Goal: Task Accomplishment & Management: Complete application form

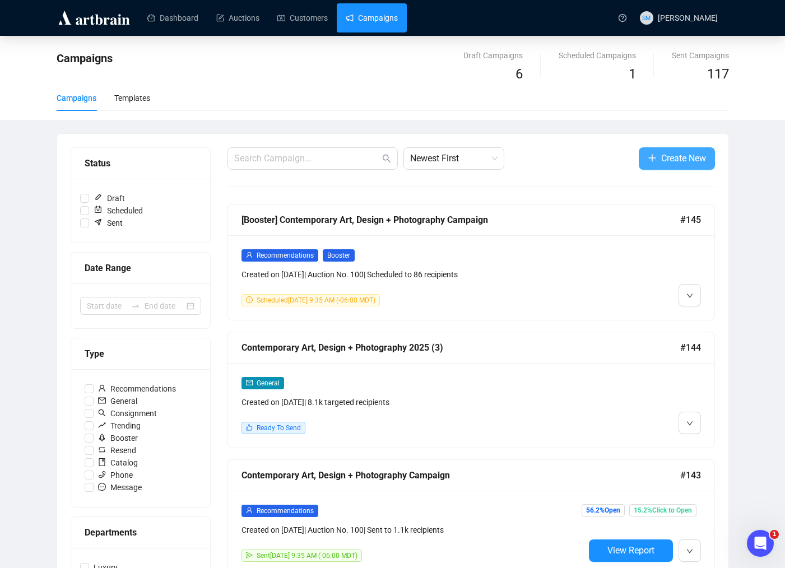
click at [675, 159] on span "Create New" at bounding box center [683, 158] width 45 height 14
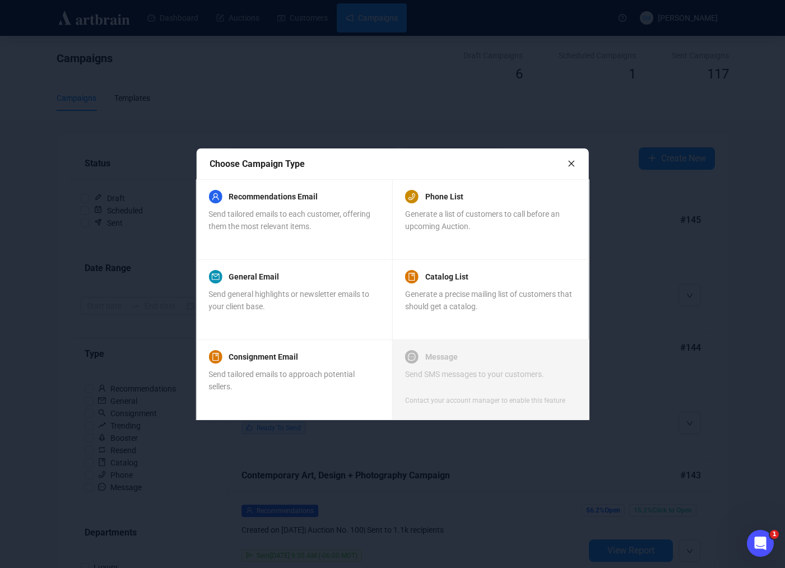
click at [571, 163] on icon "close" at bounding box center [571, 164] width 6 height 6
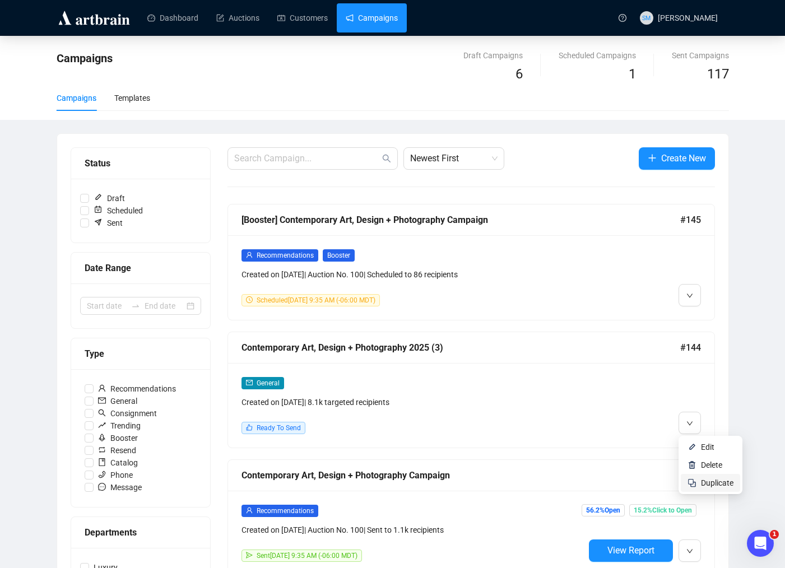
click at [703, 485] on span "Duplicate" at bounding box center [717, 483] width 32 height 9
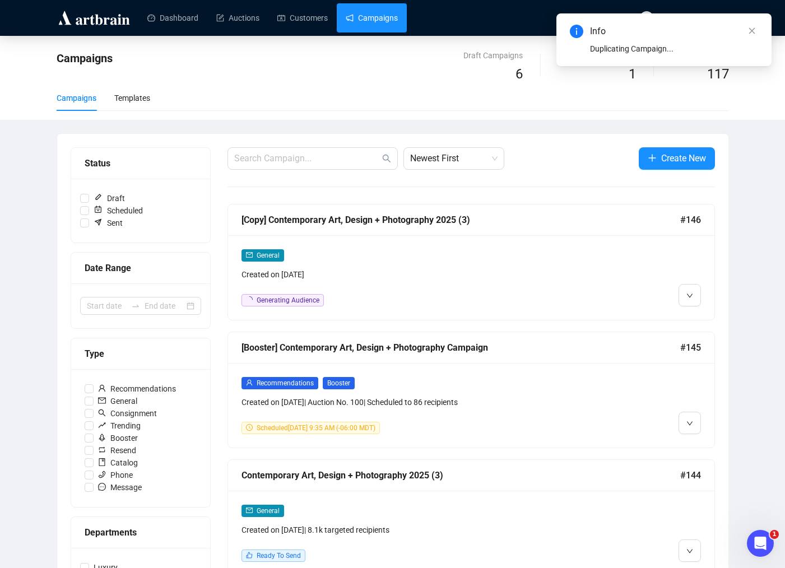
click at [300, 219] on div "[Copy] Contemporary Art, Design + Photography 2025 (3)" at bounding box center [461, 220] width 439 height 14
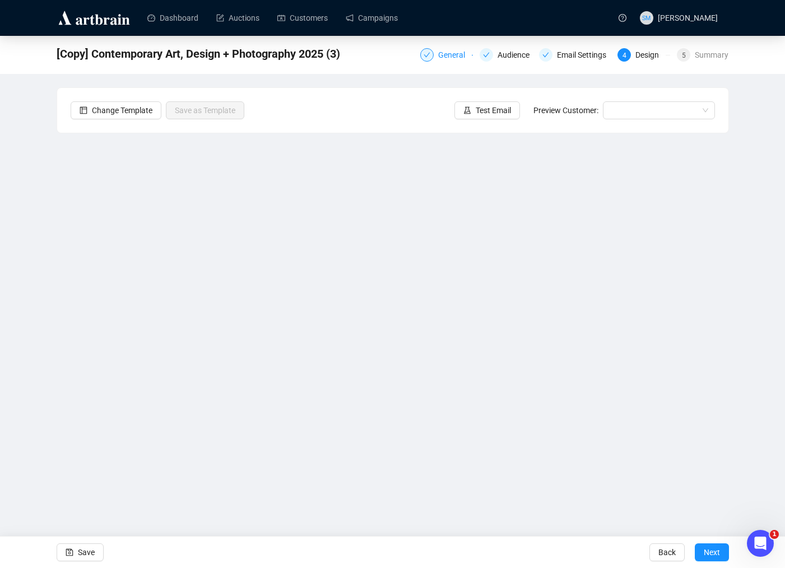
click at [438, 56] on div "General" at bounding box center [455, 54] width 34 height 13
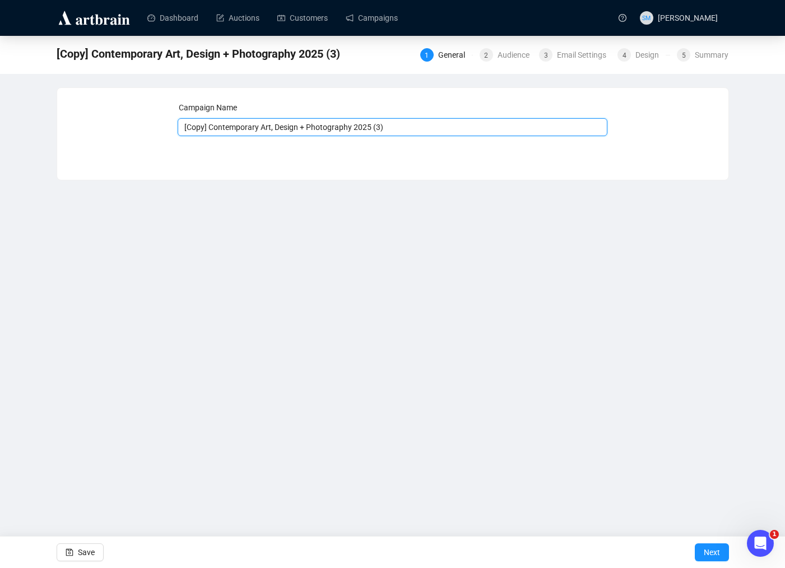
click at [213, 125] on input "[Copy] Contemporary Art, Design + Photography 2025 (3)" at bounding box center [393, 127] width 430 height 18
drag, startPoint x: 212, startPoint y: 126, endPoint x: 168, endPoint y: 128, distance: 44.3
click at [168, 128] on div "Campaign Name [Copy] Contemporary Art, Design + Photography 2025 (3) Save Next" at bounding box center [393, 125] width 644 height 48
click at [364, 129] on input "Contemporary Art, Design + Photography 2025 (3)" at bounding box center [393, 127] width 430 height 18
click at [377, 130] on input "Contemporary Art, Design + Photography 2025 (4)" at bounding box center [393, 127] width 430 height 18
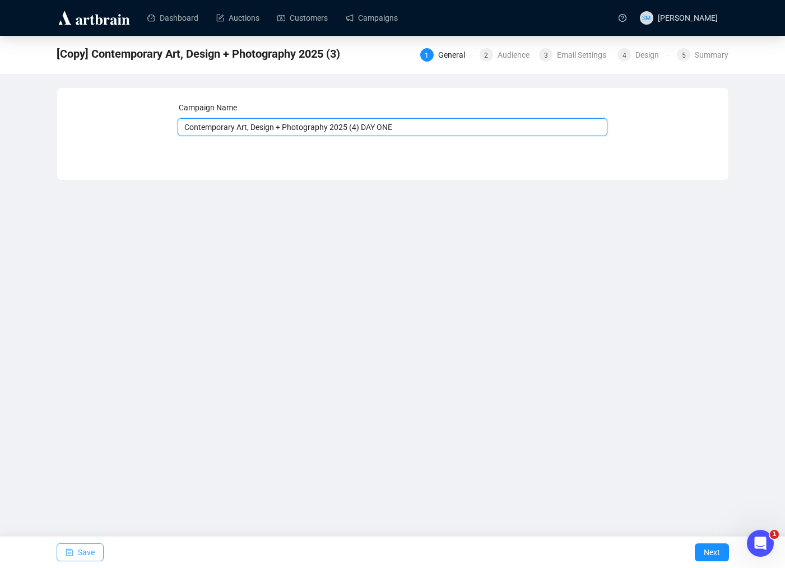
type input "Contemporary Art, Design + Photography 2025 (4) DAY ONE"
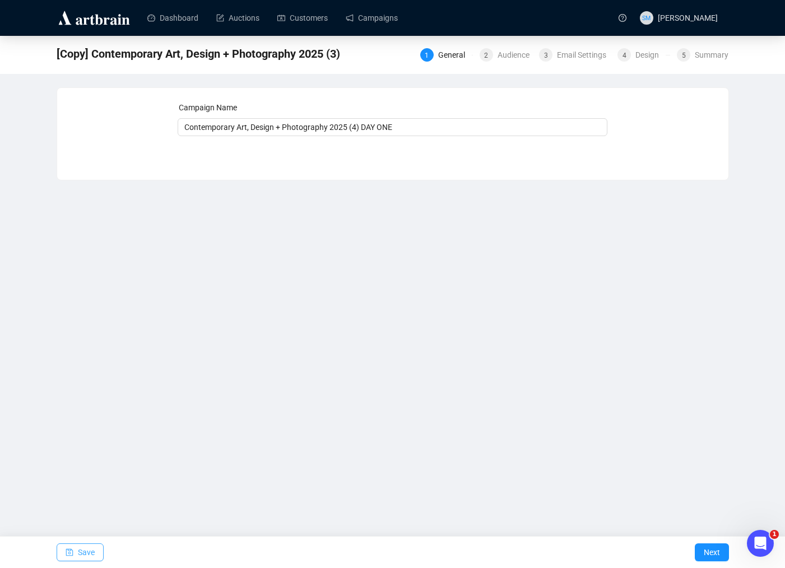
click at [83, 553] on span "Save" at bounding box center [86, 552] width 17 height 31
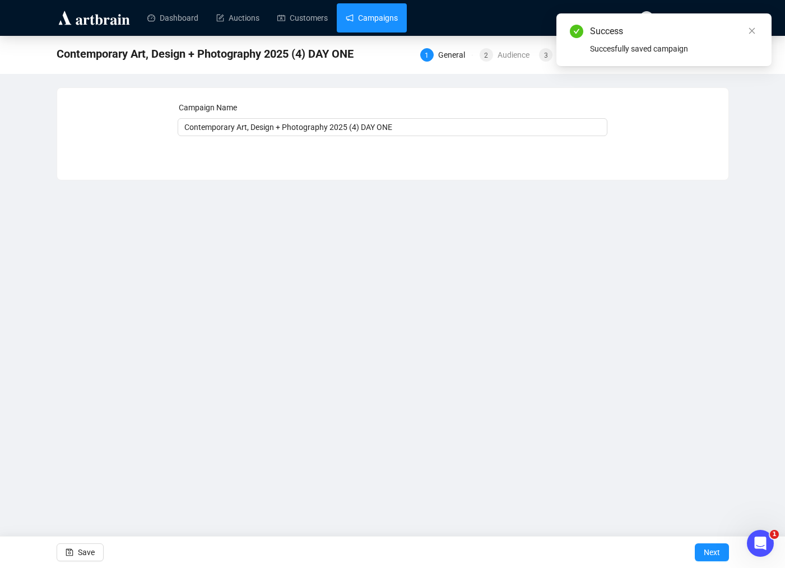
click at [383, 18] on link "Campaigns" at bounding box center [372, 17] width 52 height 29
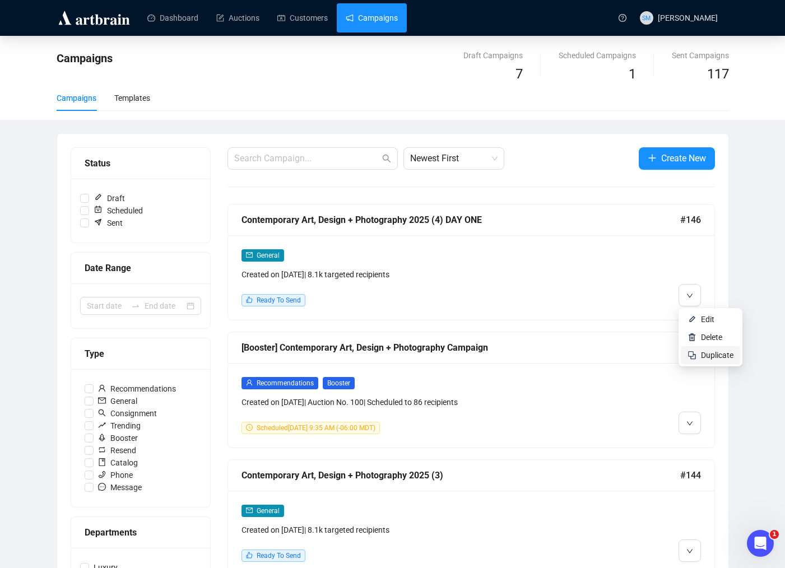
click at [708, 355] on span "Duplicate" at bounding box center [717, 355] width 32 height 9
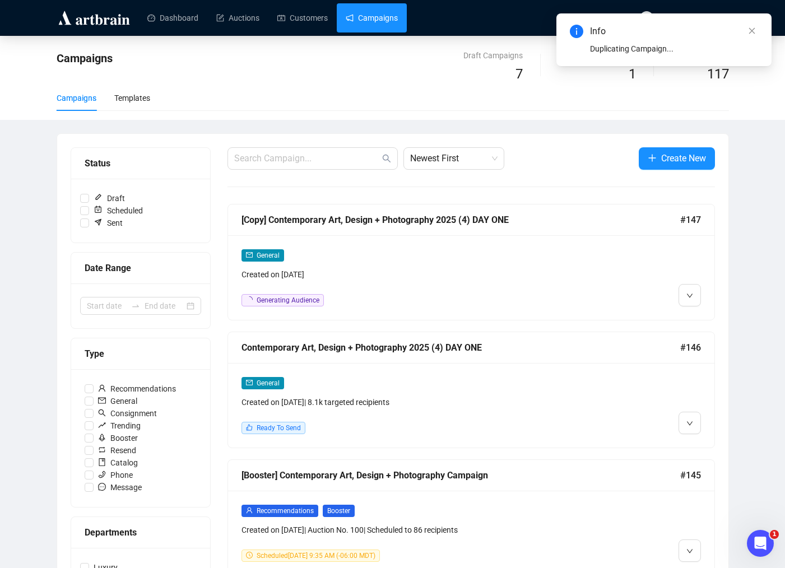
click at [284, 216] on div "[Copy] Contemporary Art, Design + Photography 2025 (4) DAY ONE" at bounding box center [461, 220] width 439 height 14
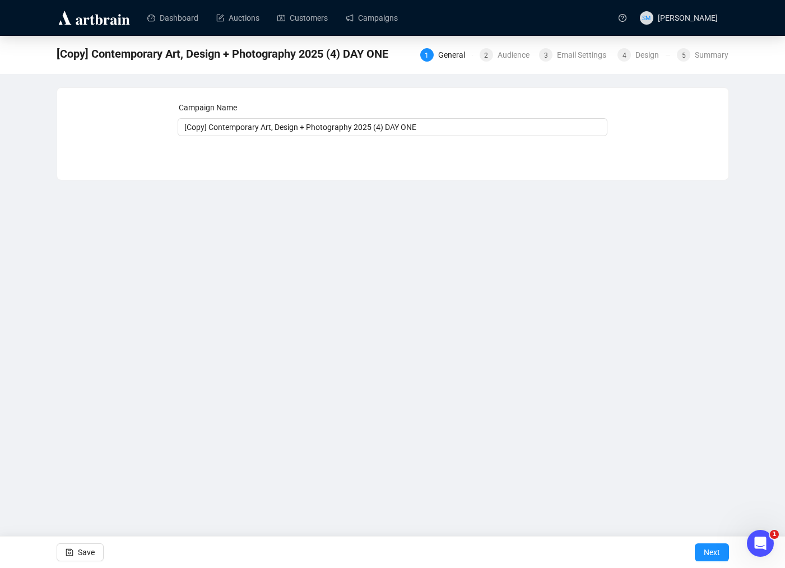
click at [438, 59] on div "General" at bounding box center [455, 54] width 34 height 13
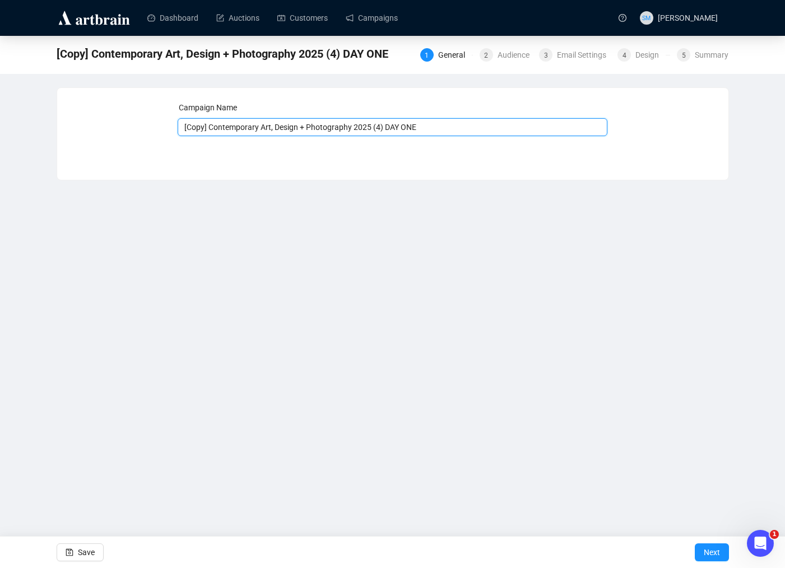
drag, startPoint x: 439, startPoint y: 128, endPoint x: 414, endPoint y: 127, distance: 25.2
click at [414, 127] on input "[Copy] Contemporary Art, Design + Photography 2025 (4) DAY ONE" at bounding box center [393, 127] width 430 height 18
click at [391, 126] on input "[Copy] Contemporary Art, Design + Photography 2025 (4) DAY TWO" at bounding box center [393, 127] width 430 height 18
drag, startPoint x: 212, startPoint y: 128, endPoint x: 159, endPoint y: 125, distance: 53.3
click at [159, 125] on div "Campaign Name [Copy] Contemporary Art, Design + Photography 2025 (5) DAY TWO Sa…" at bounding box center [393, 125] width 644 height 48
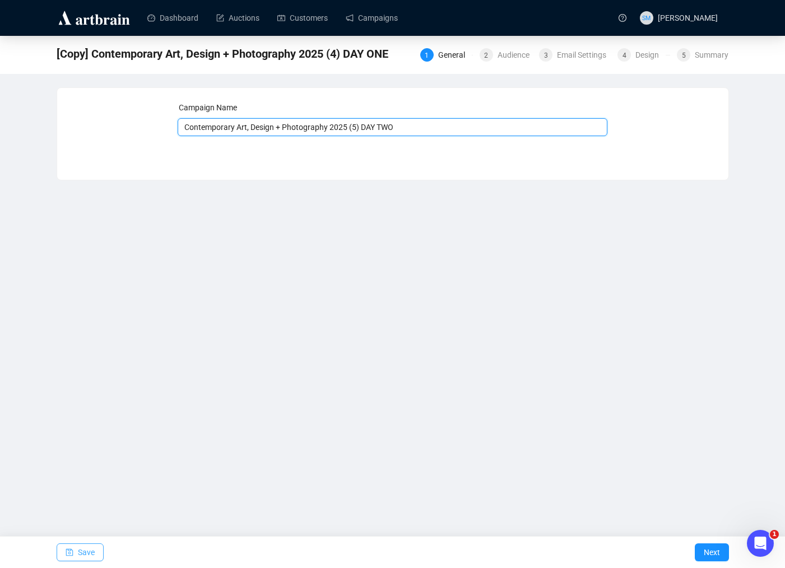
type input "Contemporary Art, Design + Photography 2025 (5) DAY TWO"
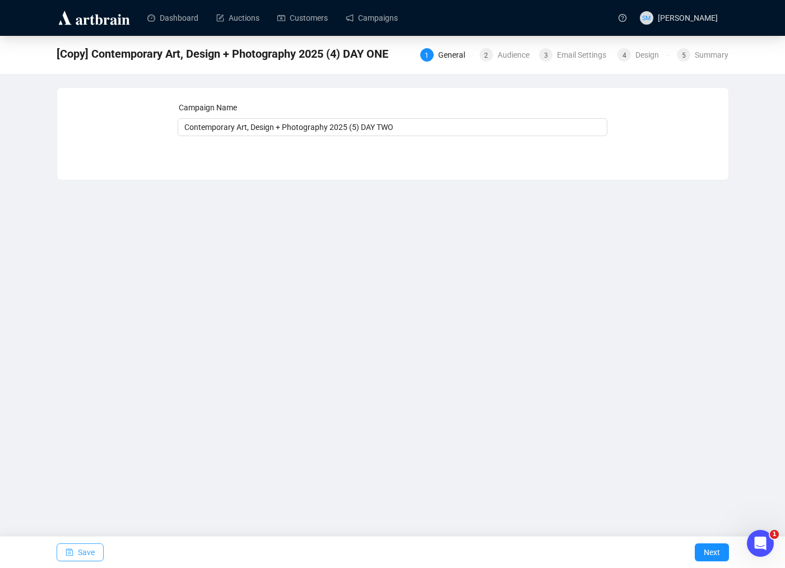
click at [83, 552] on span "Save" at bounding box center [86, 552] width 17 height 31
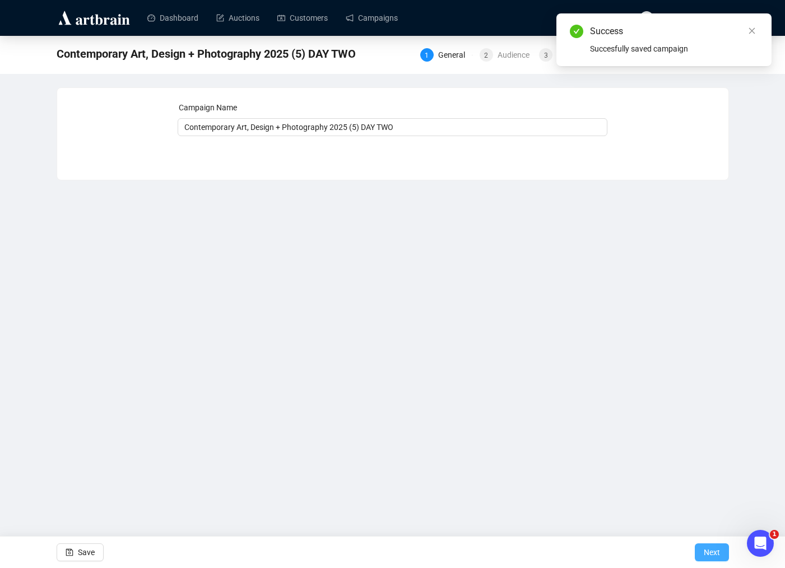
click at [704, 554] on span "Next" at bounding box center [712, 552] width 16 height 31
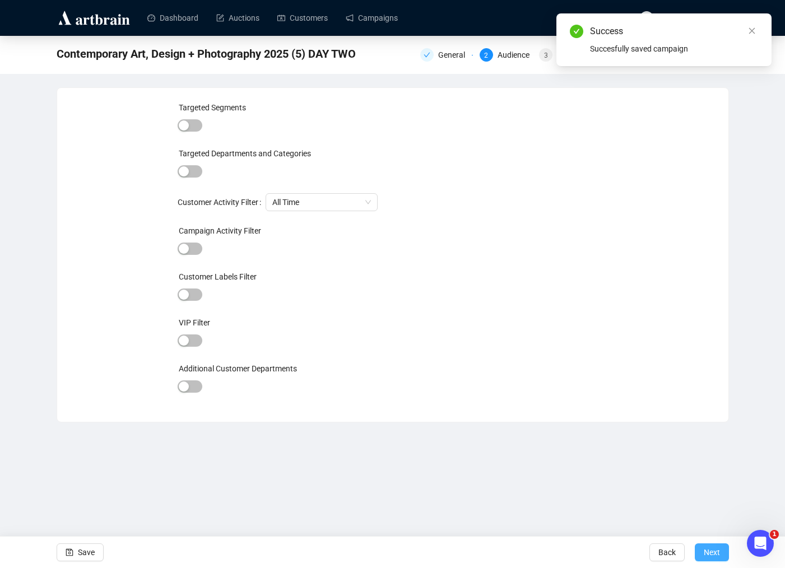
click at [700, 551] on button "Next" at bounding box center [712, 553] width 34 height 18
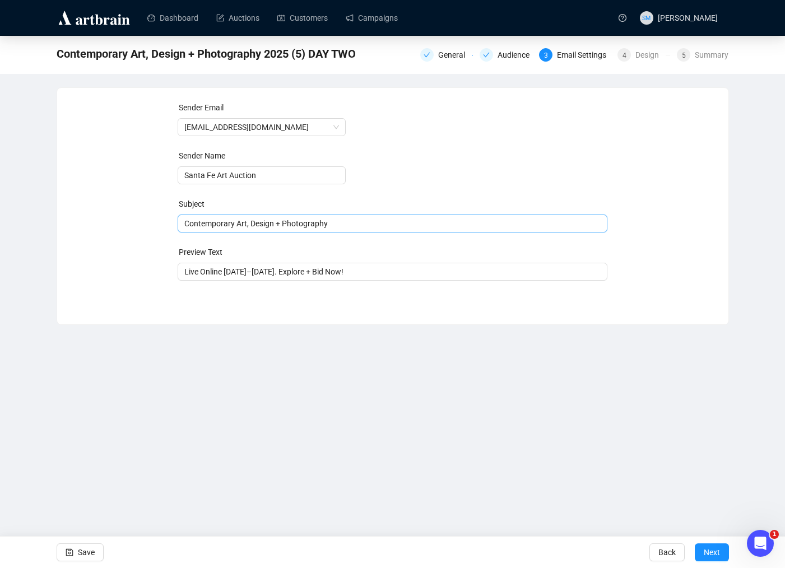
click at [185, 223] on span "Contemporary Art, Design + Photography" at bounding box center [393, 223] width 430 height 9
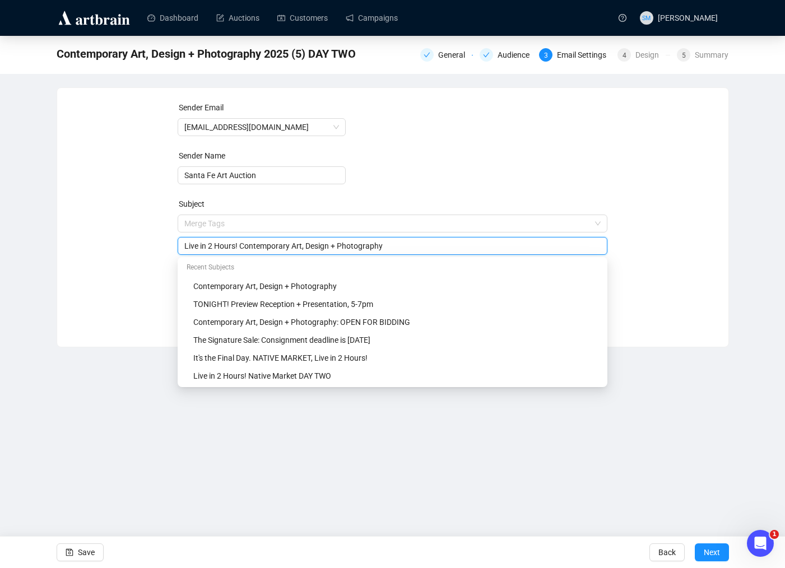
drag, startPoint x: 334, startPoint y: 246, endPoint x: 243, endPoint y: 247, distance: 90.8
click at [243, 247] on input "Live in 2 Hours! Contemporary Art, Design + Photography" at bounding box center [392, 246] width 416 height 12
click at [276, 287] on div "Contemporary Art, Design + Photography" at bounding box center [395, 286] width 405 height 12
click at [183, 244] on div "Contemporary Art, Design + Photography" at bounding box center [393, 246] width 430 height 18
drag, startPoint x: 385, startPoint y: 246, endPoint x: 334, endPoint y: 244, distance: 51.0
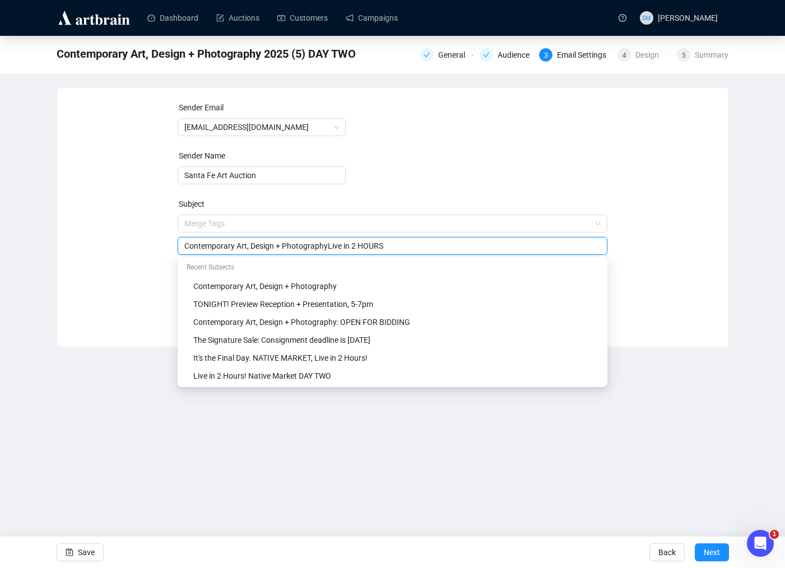
click at [334, 244] on input "Contemporary Art, Design + PhotographyLive in 2 HOURS" at bounding box center [392, 246] width 416 height 12
click at [185, 245] on input "Contemporary Art, Design + Photography" at bounding box center [392, 246] width 416 height 12
paste input "Live in 2 HOURS"
drag, startPoint x: 206, startPoint y: 245, endPoint x: 174, endPoint y: 247, distance: 31.4
click at [174, 247] on div "Sender Email [EMAIL_ADDRESS][DOMAIN_NAME] Sender Name Santa Fe Art Auction Subj…" at bounding box center [393, 208] width 644 height 215
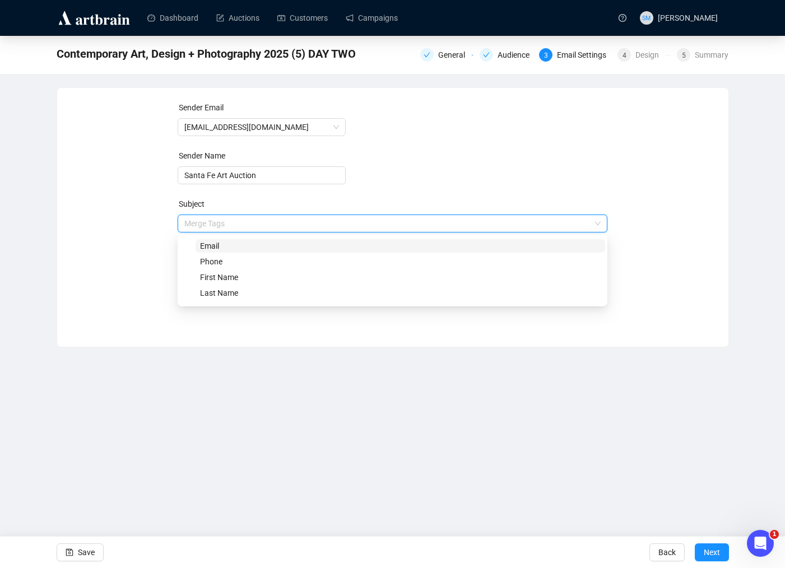
click at [505, 220] on input "search" at bounding box center [387, 223] width 406 height 17
click at [510, 193] on form "Sender Email [EMAIL_ADDRESS][DOMAIN_NAME] Sender Name Santa Fe Art Auction Subj…" at bounding box center [393, 202] width 430 height 202
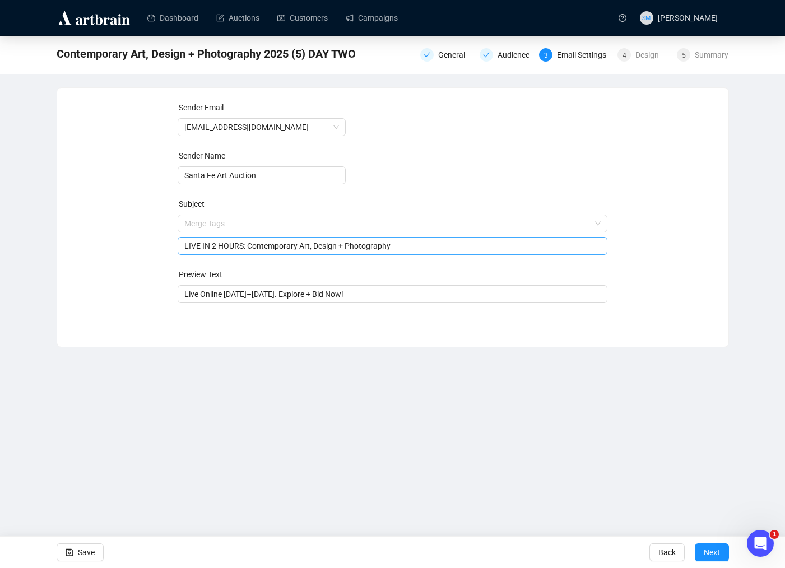
click at [184, 247] on input "LIVE IN 2 HOURS: Contemporary Art, Design + Photography" at bounding box center [392, 246] width 416 height 12
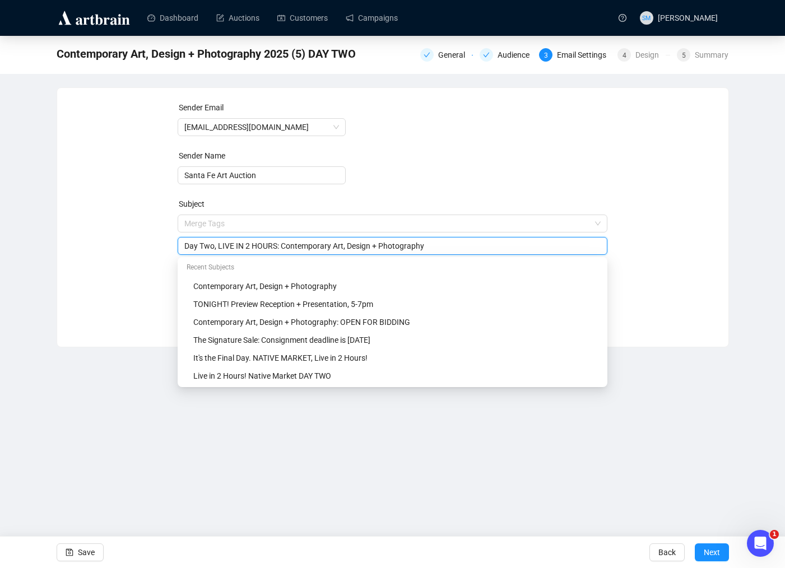
type input "Day Two, LIVE IN 2 HOURS: Contemporary Art, Design + Photography"
click at [623, 198] on div "Sender Email [EMAIL_ADDRESS][DOMAIN_NAME] Sender Name Santa Fe Art Auction Subj…" at bounding box center [393, 208] width 644 height 215
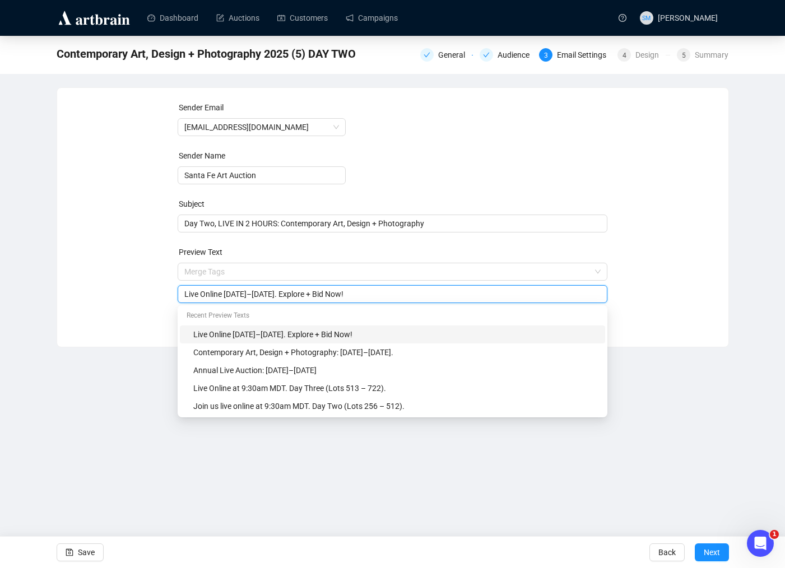
click at [278, 291] on input "Live Online [DATE]–[DATE]. Explore + Bid Now!" at bounding box center [392, 294] width 416 height 12
drag, startPoint x: 294, startPoint y: 293, endPoint x: 183, endPoint y: 296, distance: 111.0
click at [183, 296] on div "Live Online [DATE]–[DATE]. Explore + Bid Now!" at bounding box center [393, 294] width 430 height 18
type input "It's the final day. Explore + Bid Now!"
click at [660, 253] on div "Sender Email [EMAIL_ADDRESS][DOMAIN_NAME] Sender Name Santa Fe Art Auction Subj…" at bounding box center [393, 208] width 644 height 215
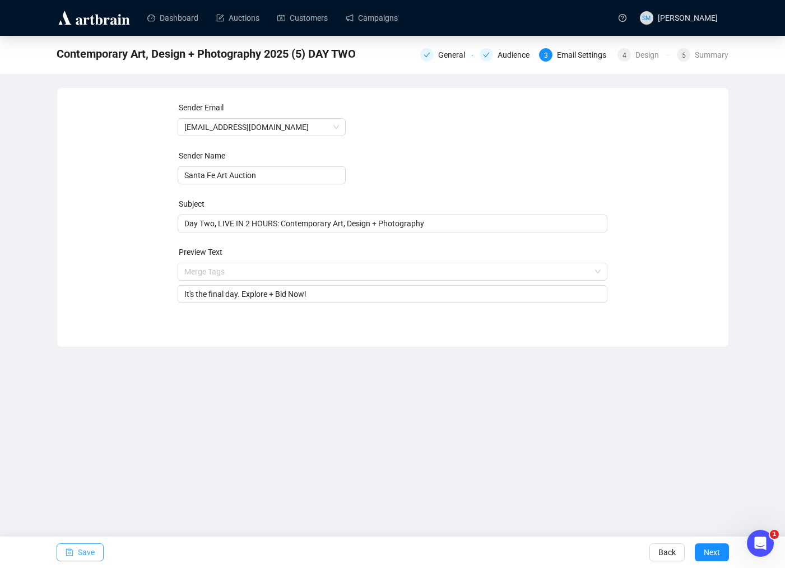
click at [89, 555] on span "Save" at bounding box center [86, 552] width 17 height 31
click at [383, 20] on link "Campaigns" at bounding box center [372, 17] width 52 height 29
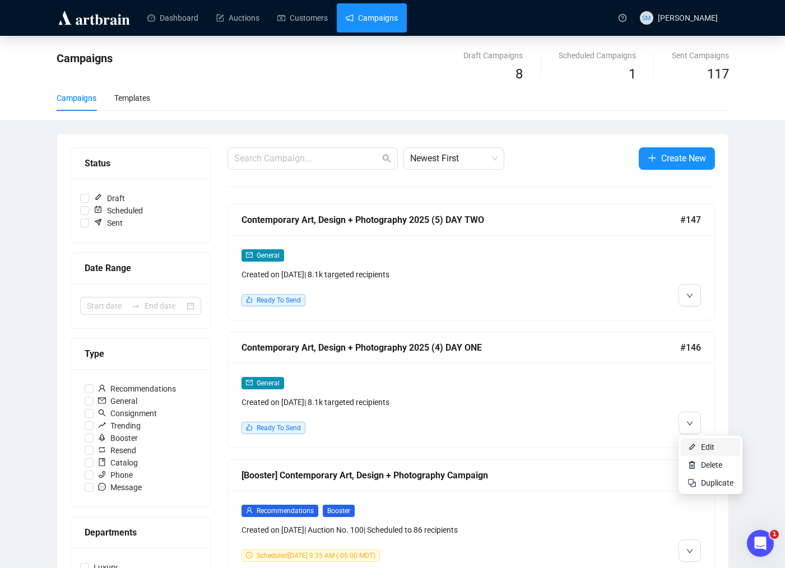
click at [709, 447] on span "Edit" at bounding box center [707, 447] width 13 height 9
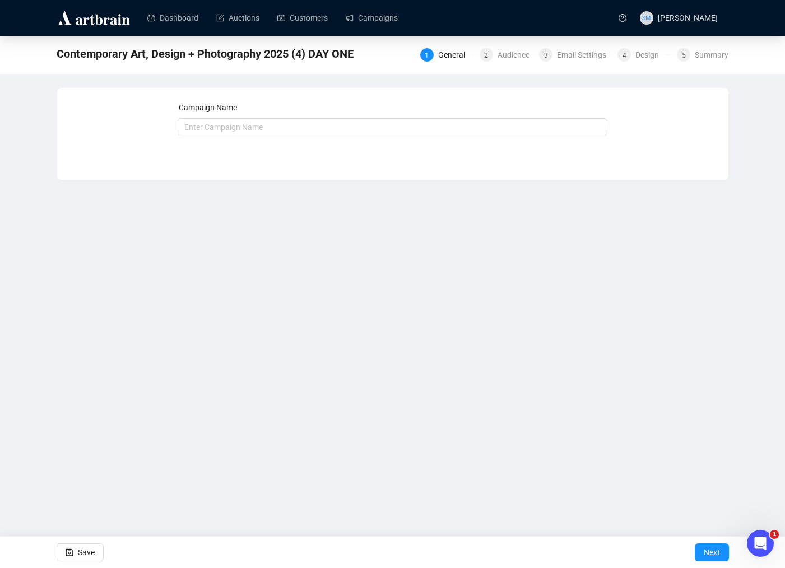
type input "Contemporary Art, Design + Photography 2025 (4) DAY ONE"
